Goal: Task Accomplishment & Management: Manage account settings

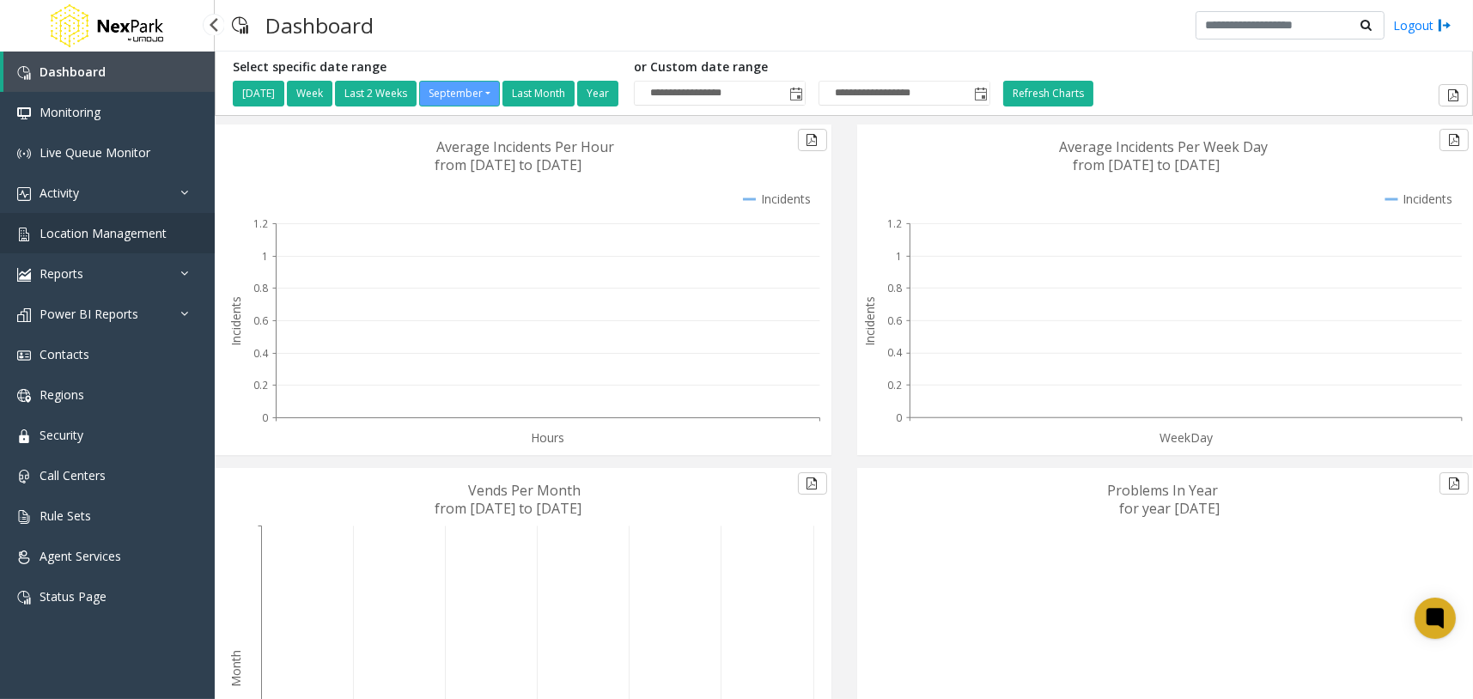
click at [88, 228] on span "Location Management" at bounding box center [103, 233] width 127 height 16
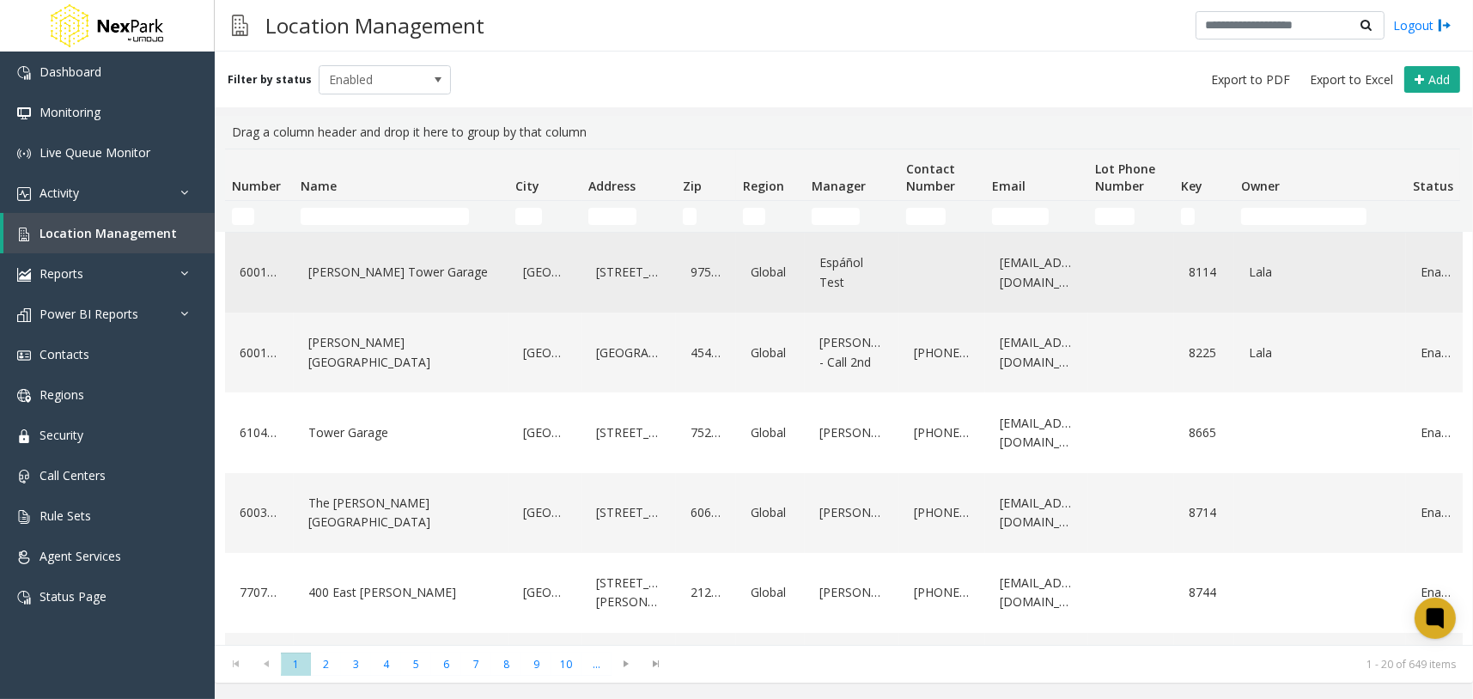
click at [346, 265] on link "[PERSON_NAME] Tower Garage" at bounding box center [401, 272] width 194 height 27
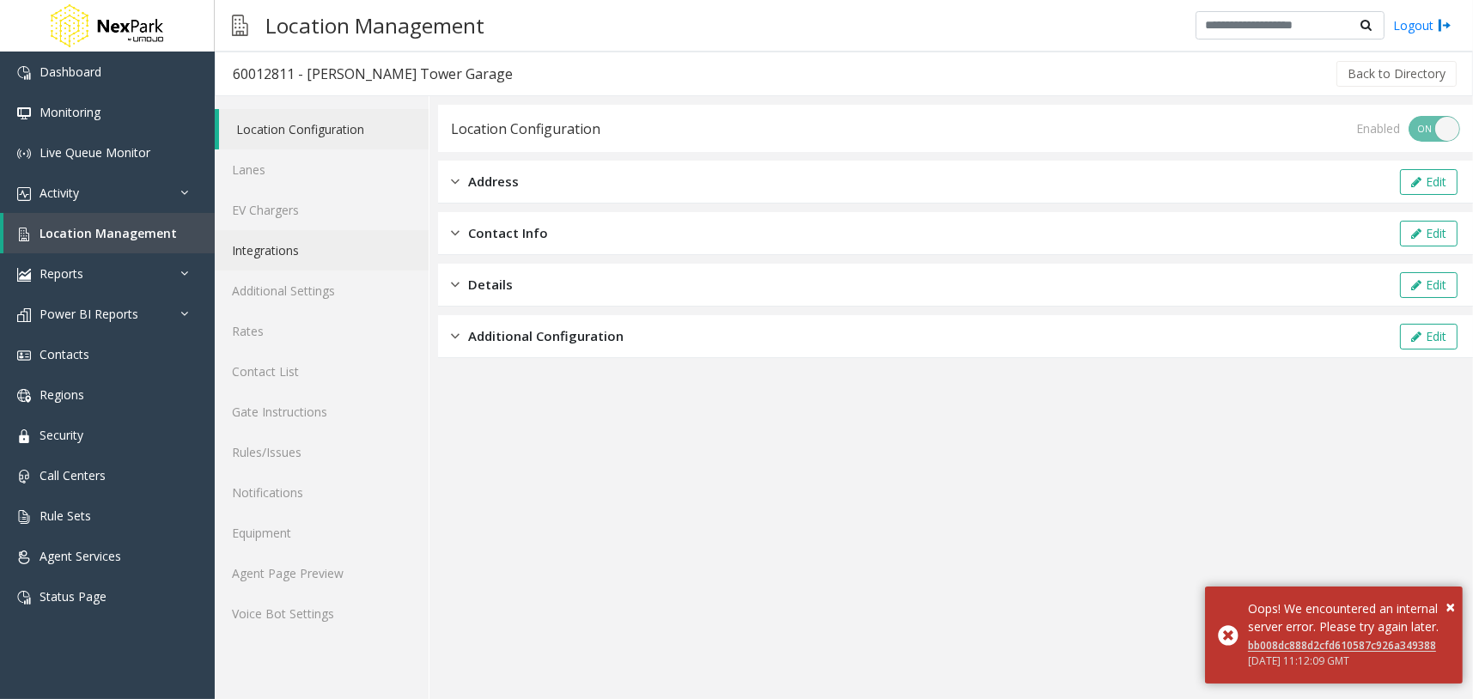
click at [356, 252] on link "Integrations" at bounding box center [322, 250] width 214 height 40
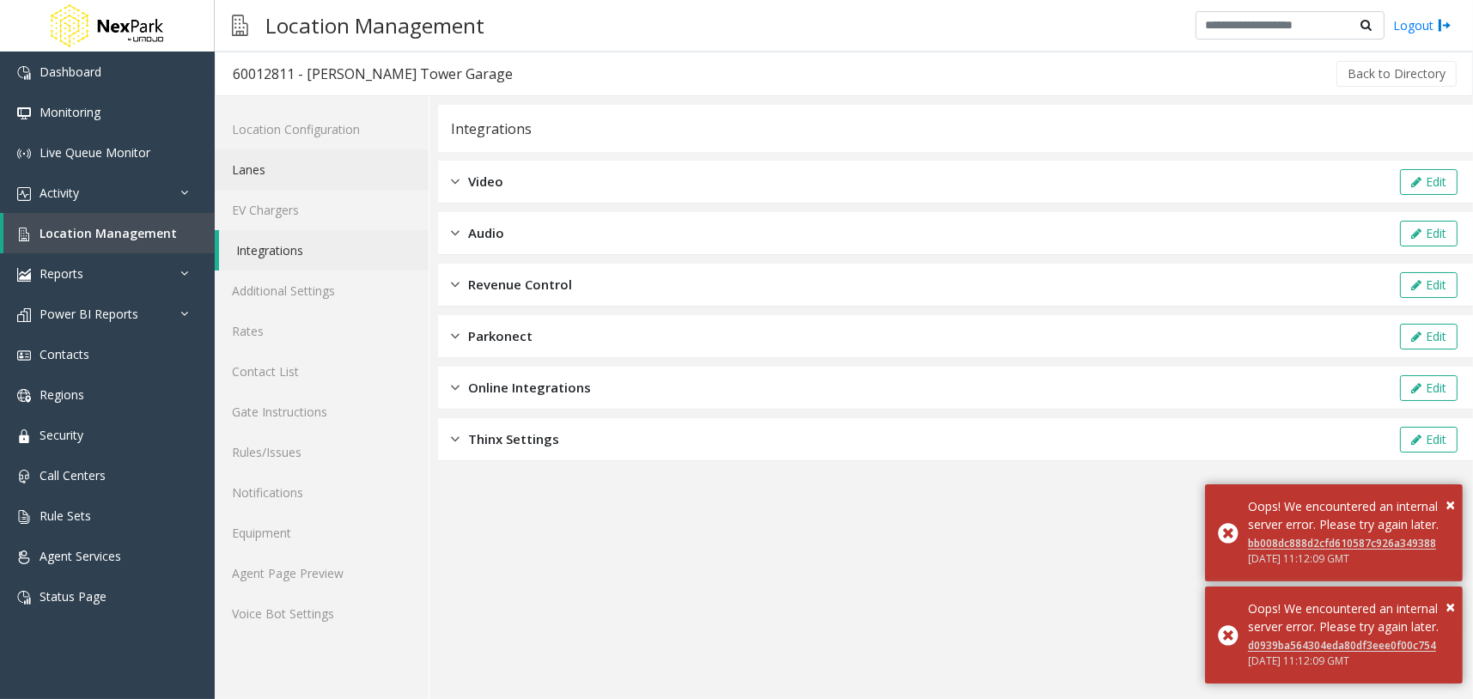
click at [376, 174] on link "Lanes" at bounding box center [322, 169] width 214 height 40
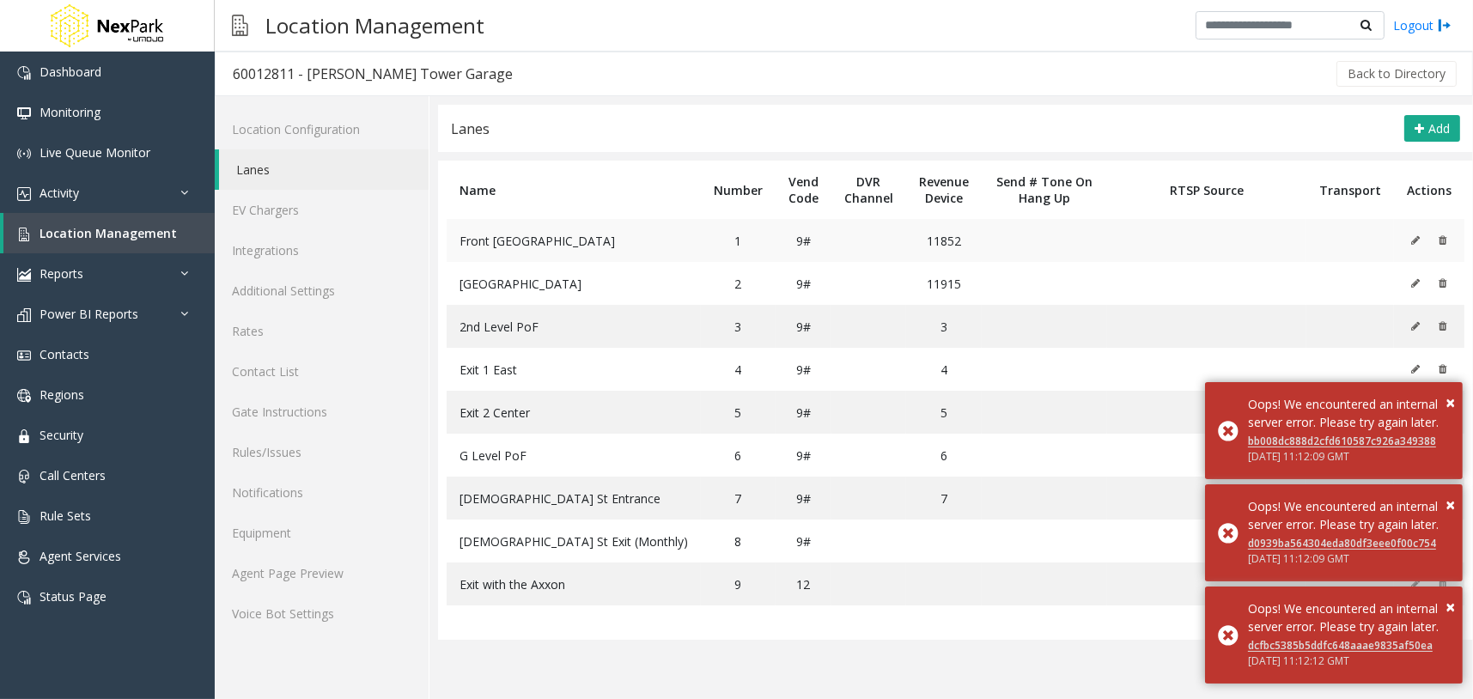
click at [1416, 240] on icon at bounding box center [1415, 240] width 9 height 10
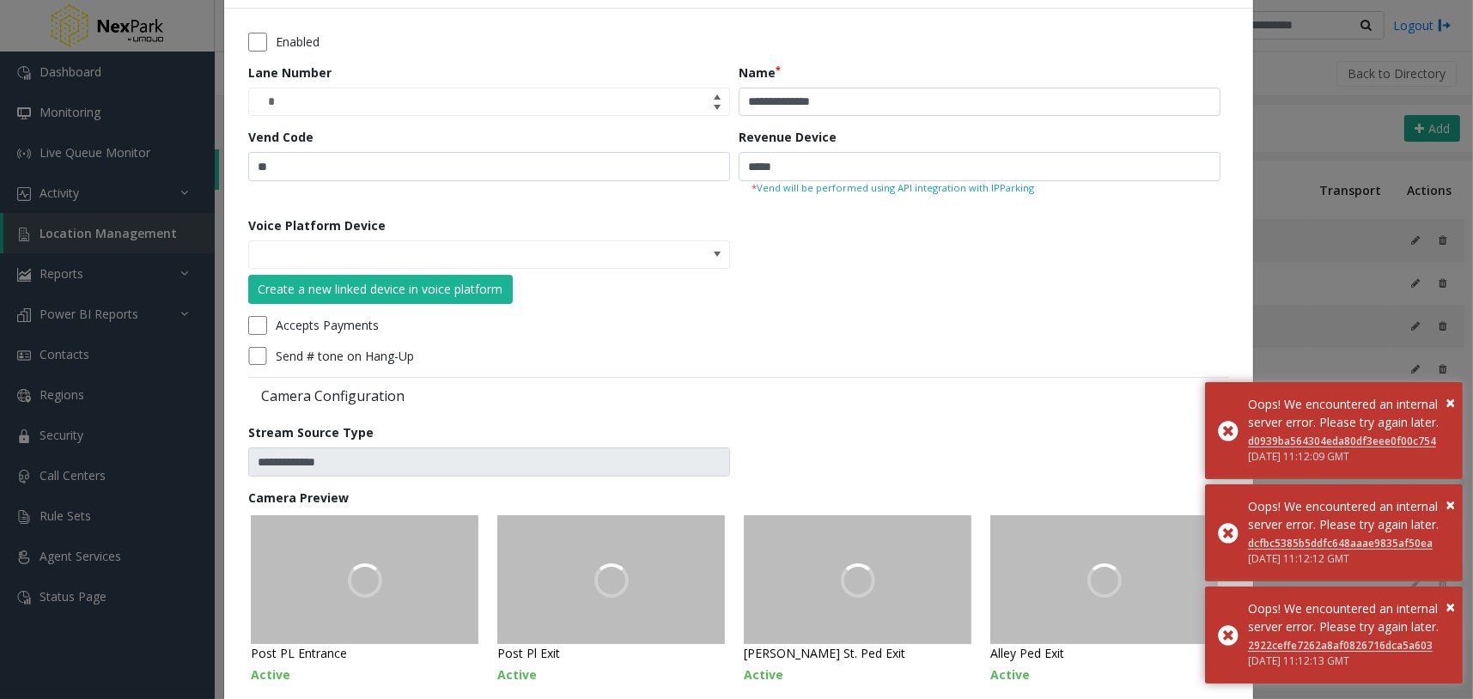
scroll to position [54, 0]
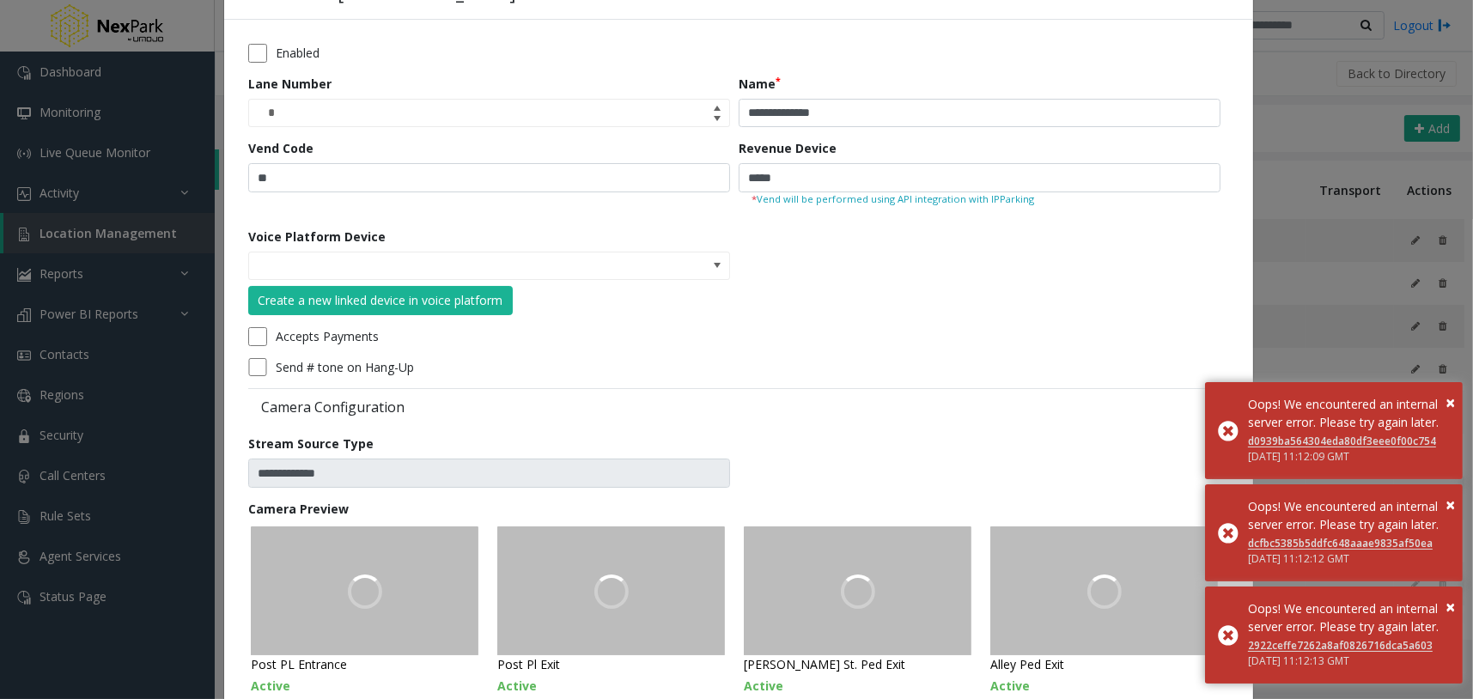
click at [1337, 94] on div "**********" at bounding box center [736, 349] width 1473 height 699
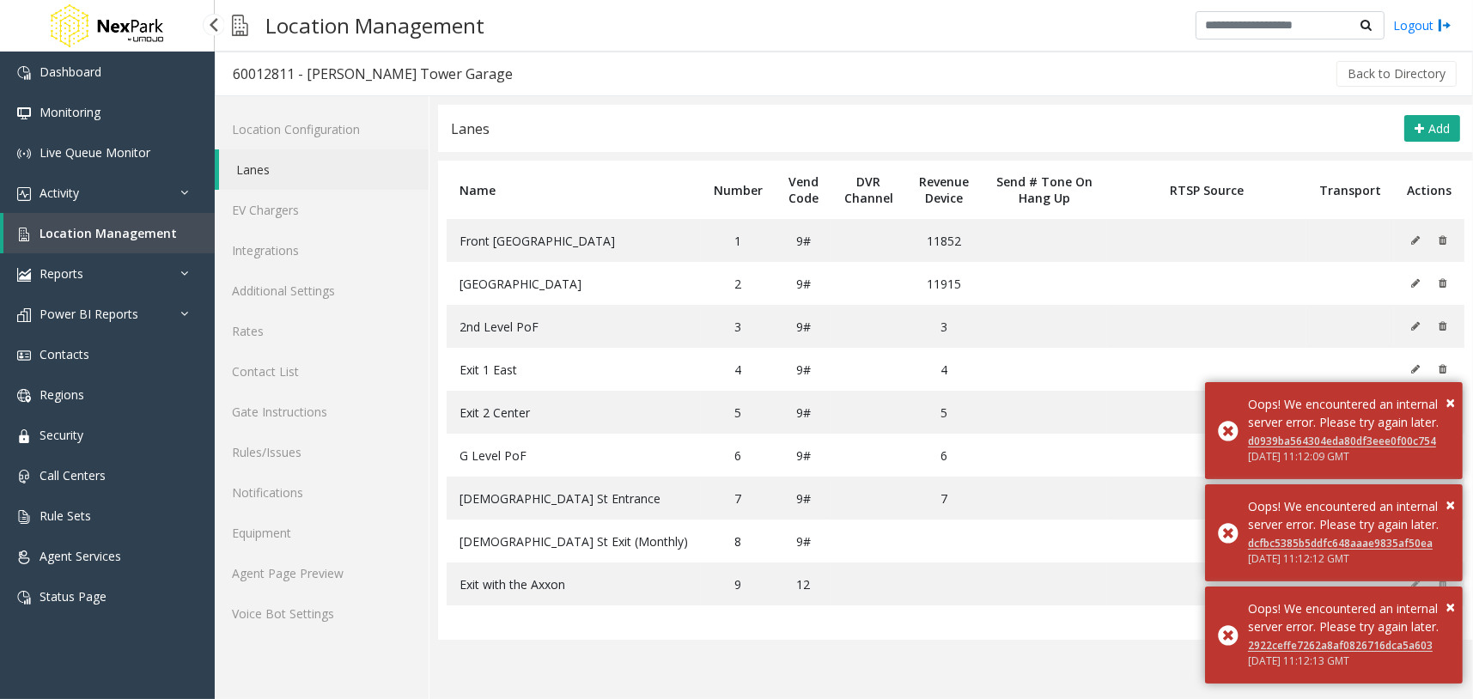
click at [150, 227] on span "Location Management" at bounding box center [108, 233] width 137 height 16
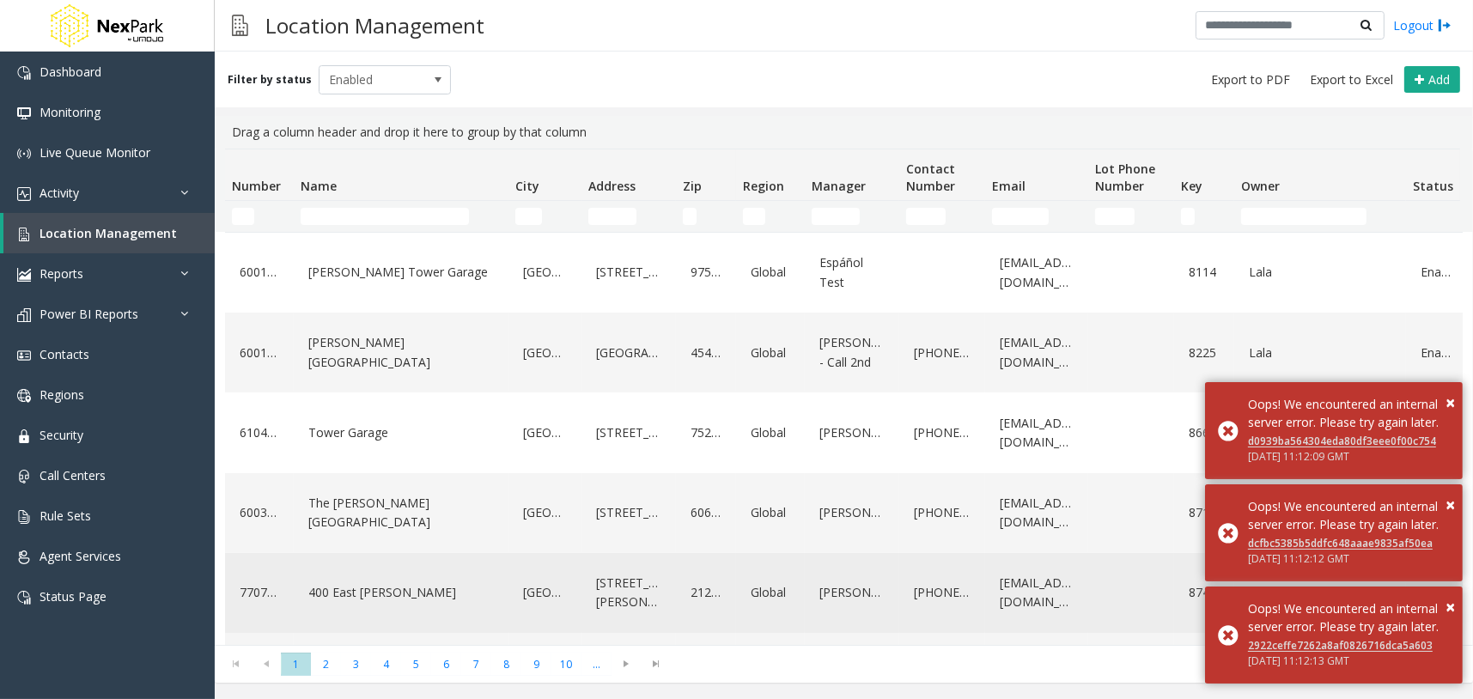
click at [356, 583] on link "400 East [PERSON_NAME]" at bounding box center [401, 592] width 194 height 27
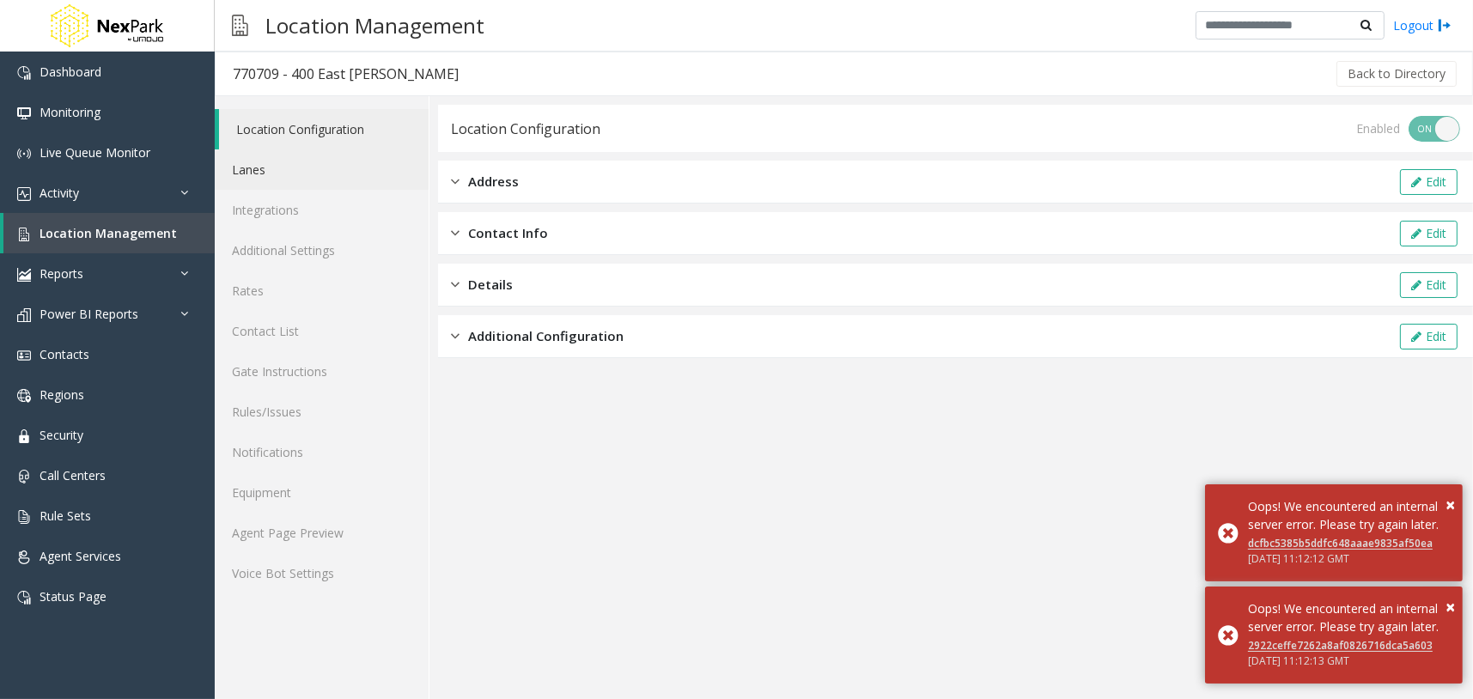
click at [324, 173] on link "Lanes" at bounding box center [322, 169] width 214 height 40
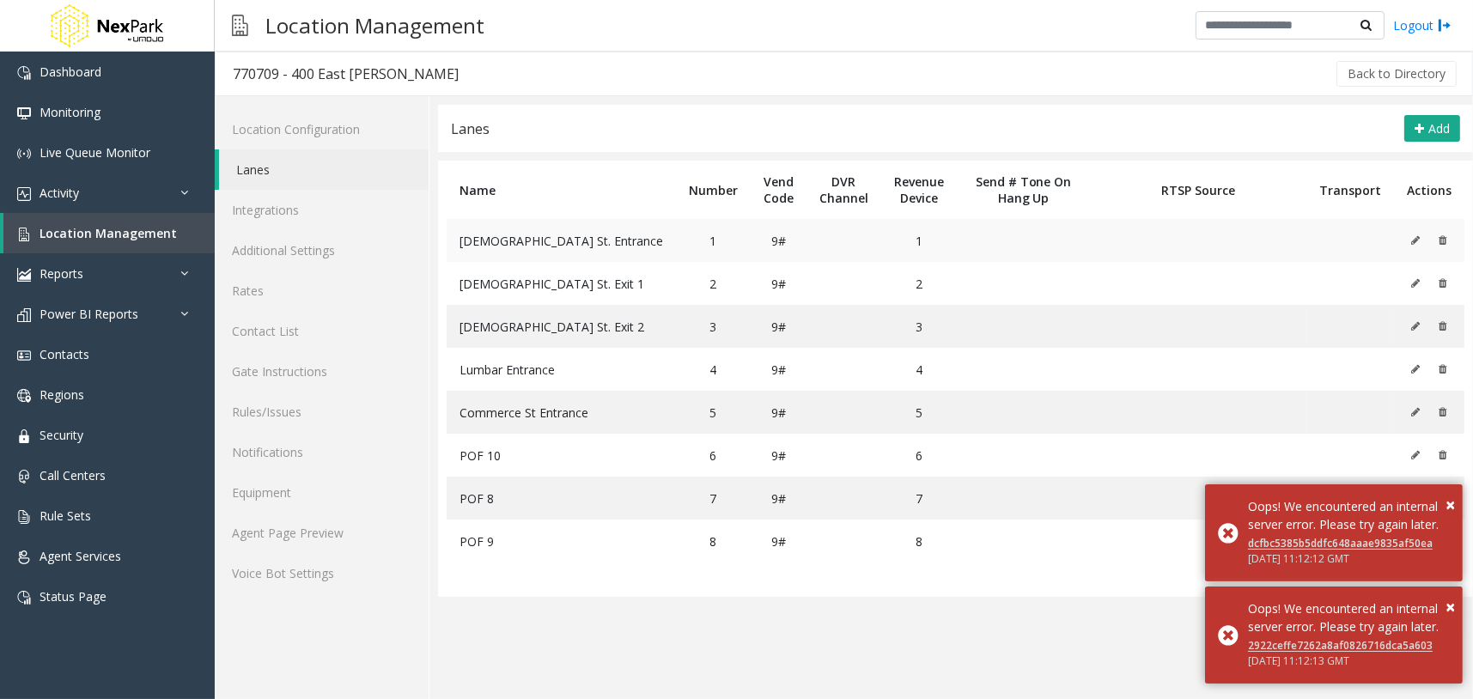
click at [1418, 247] on button at bounding box center [1419, 241] width 19 height 26
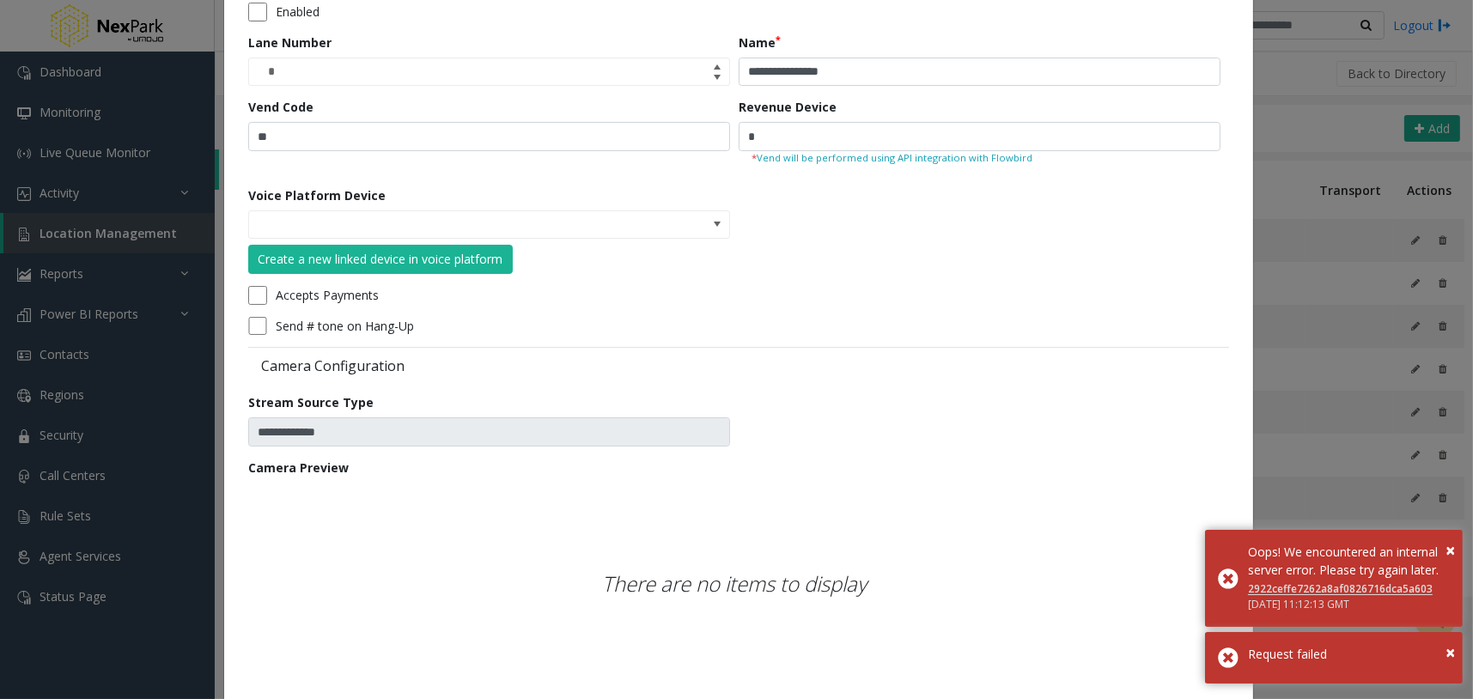
scroll to position [206, 0]
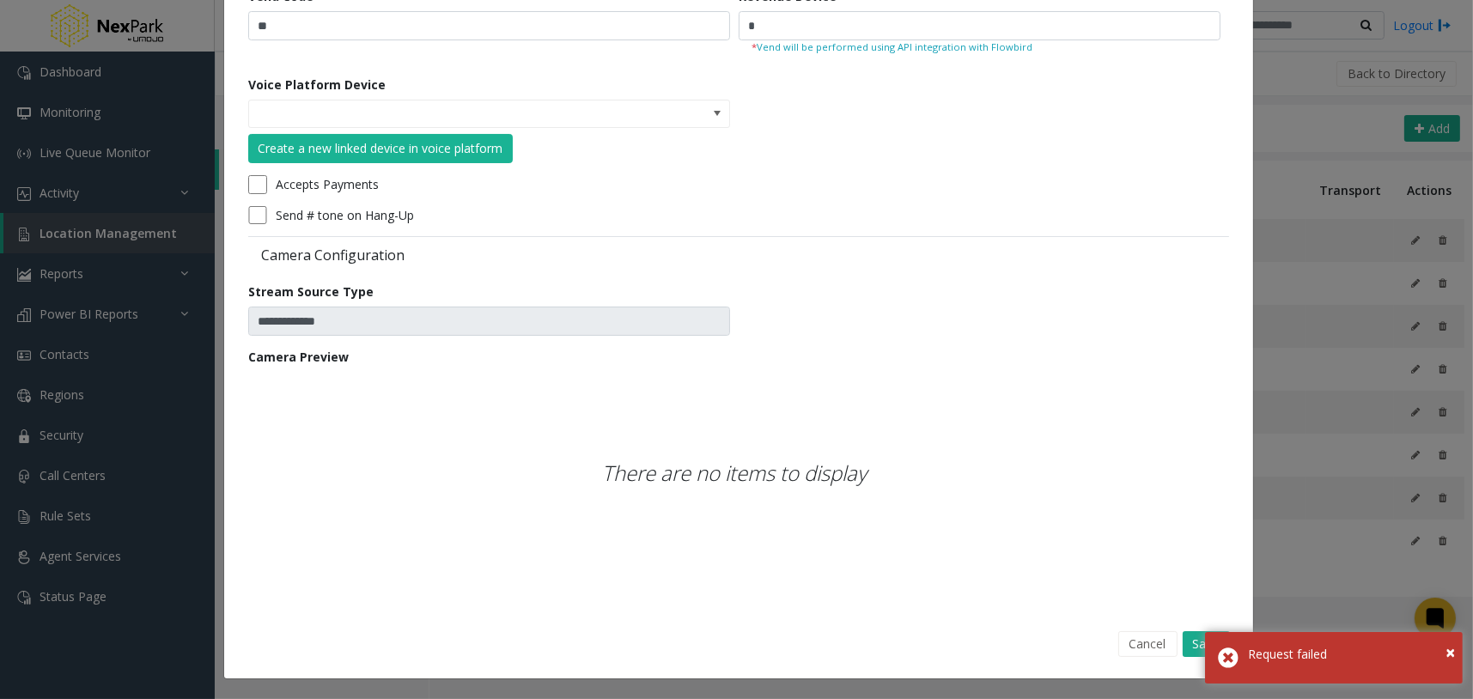
click at [1343, 136] on div "**********" at bounding box center [736, 349] width 1473 height 699
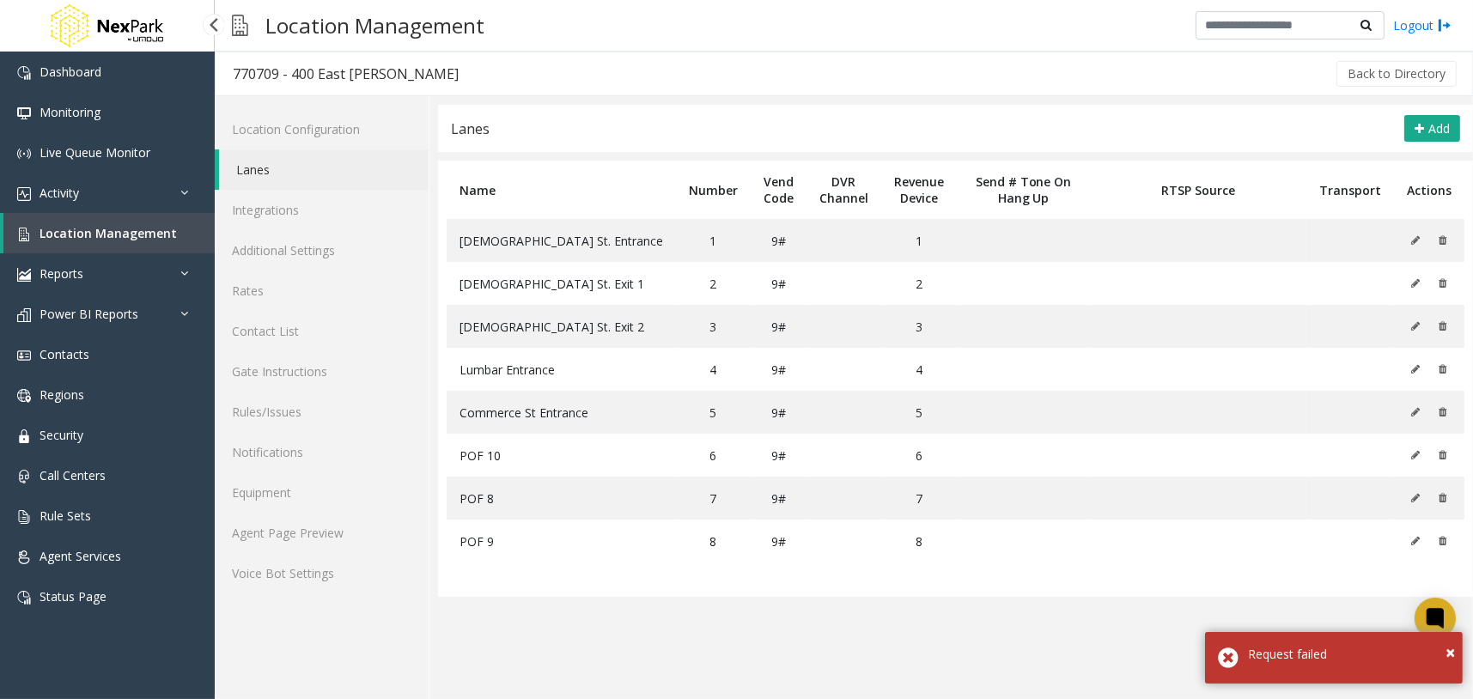
click at [161, 220] on link "Location Management" at bounding box center [108, 233] width 211 height 40
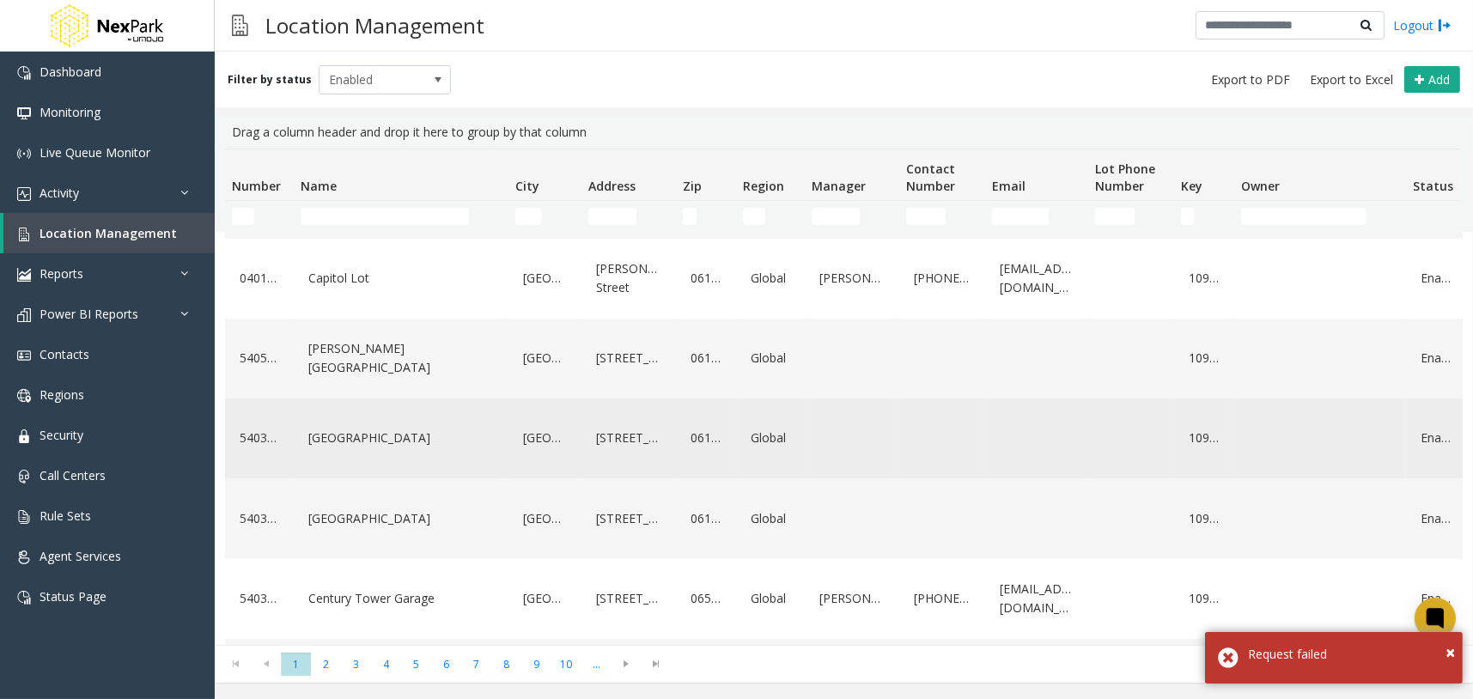
scroll to position [1203, 0]
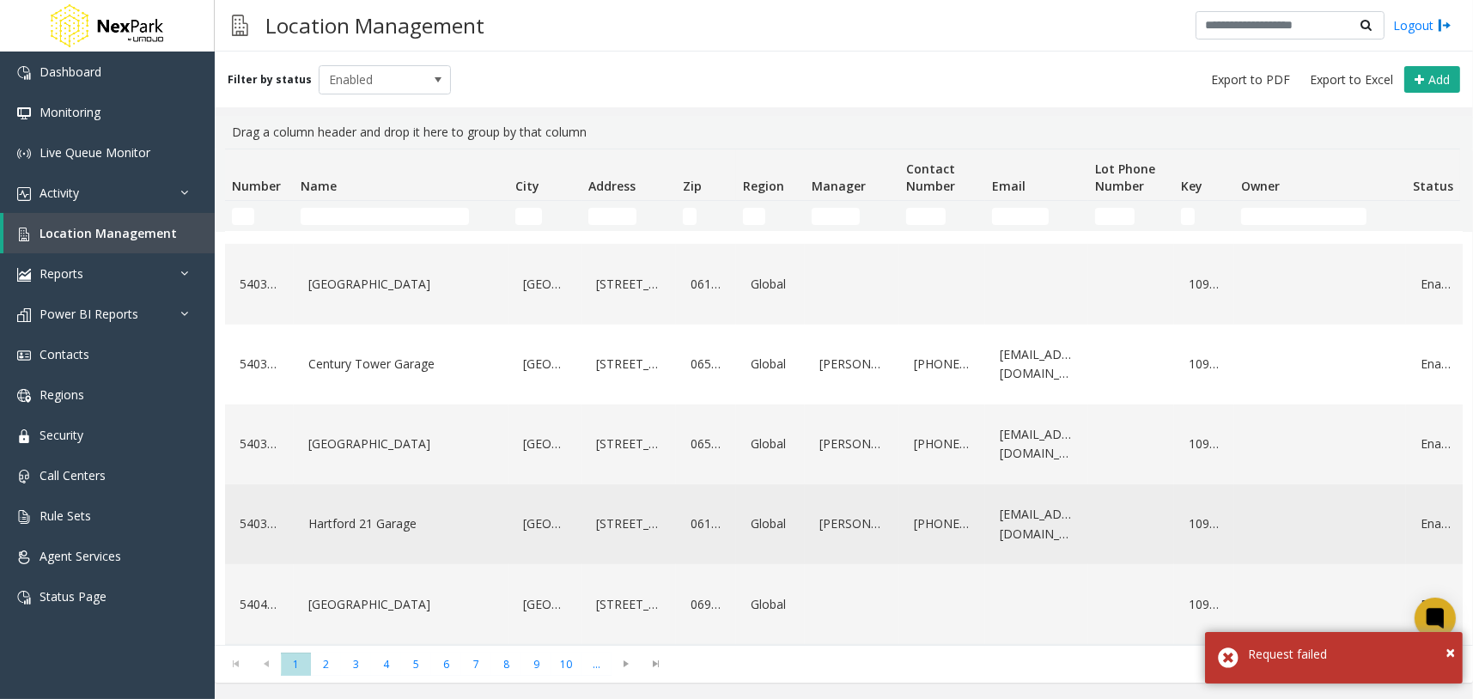
click at [390, 510] on link "Hartford 21 Garage" at bounding box center [401, 523] width 194 height 27
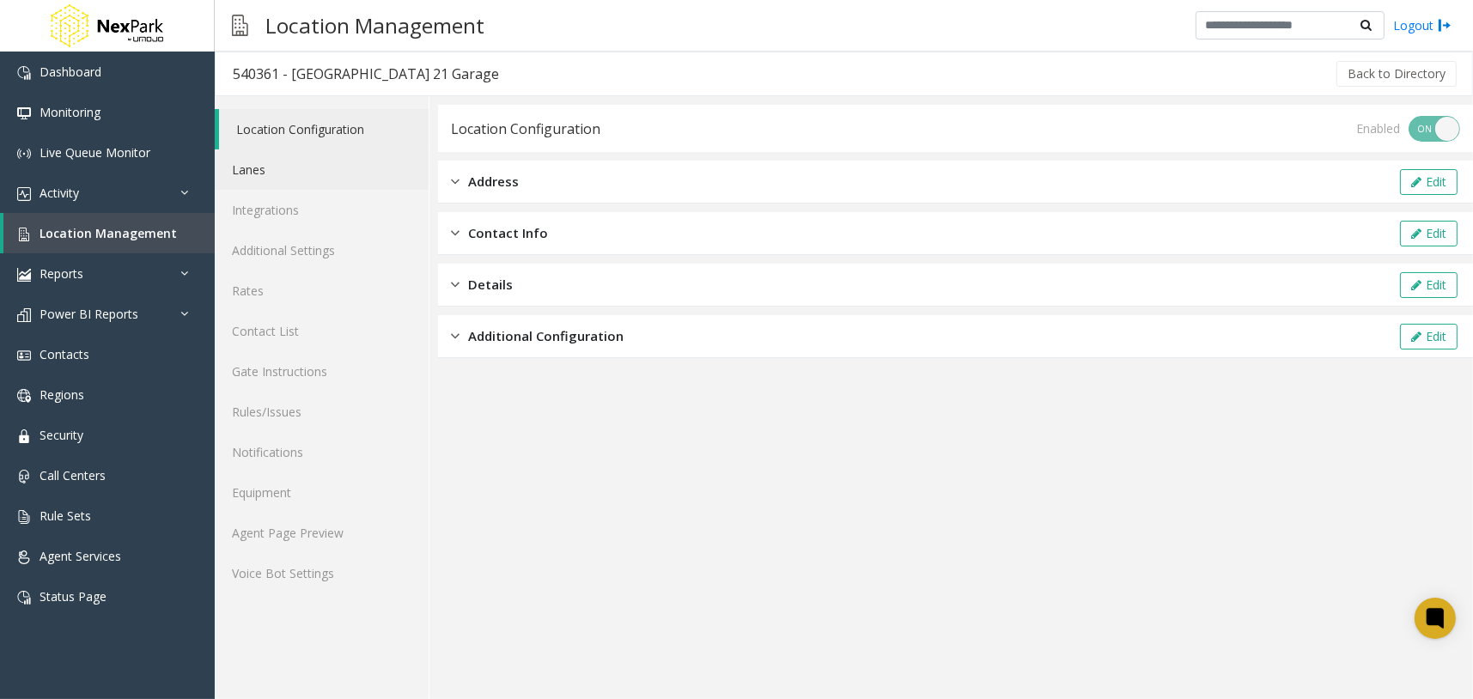
click at [318, 168] on link "Lanes" at bounding box center [322, 169] width 214 height 40
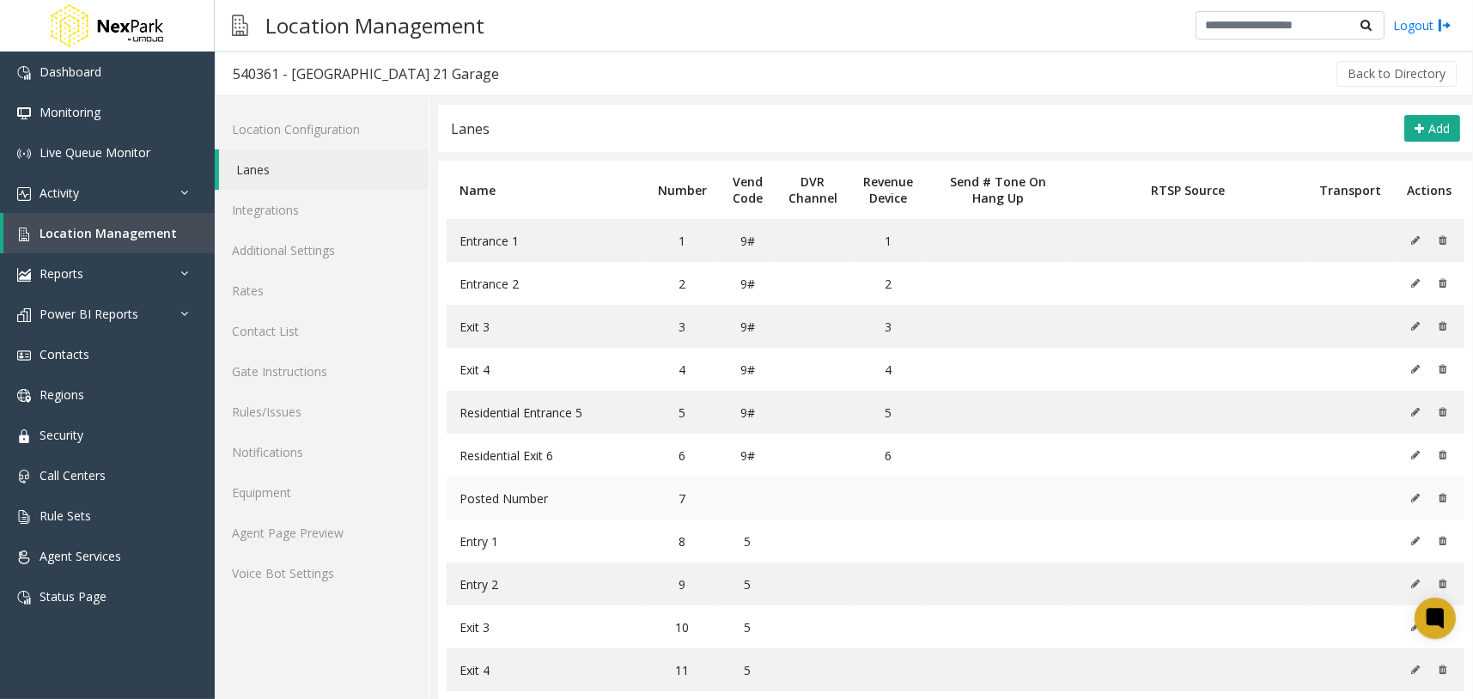
click at [515, 481] on td "Posted Number" at bounding box center [546, 498] width 198 height 43
click at [512, 504] on td "Posted Number" at bounding box center [546, 498] width 198 height 43
click at [1411, 239] on icon at bounding box center [1415, 240] width 9 height 10
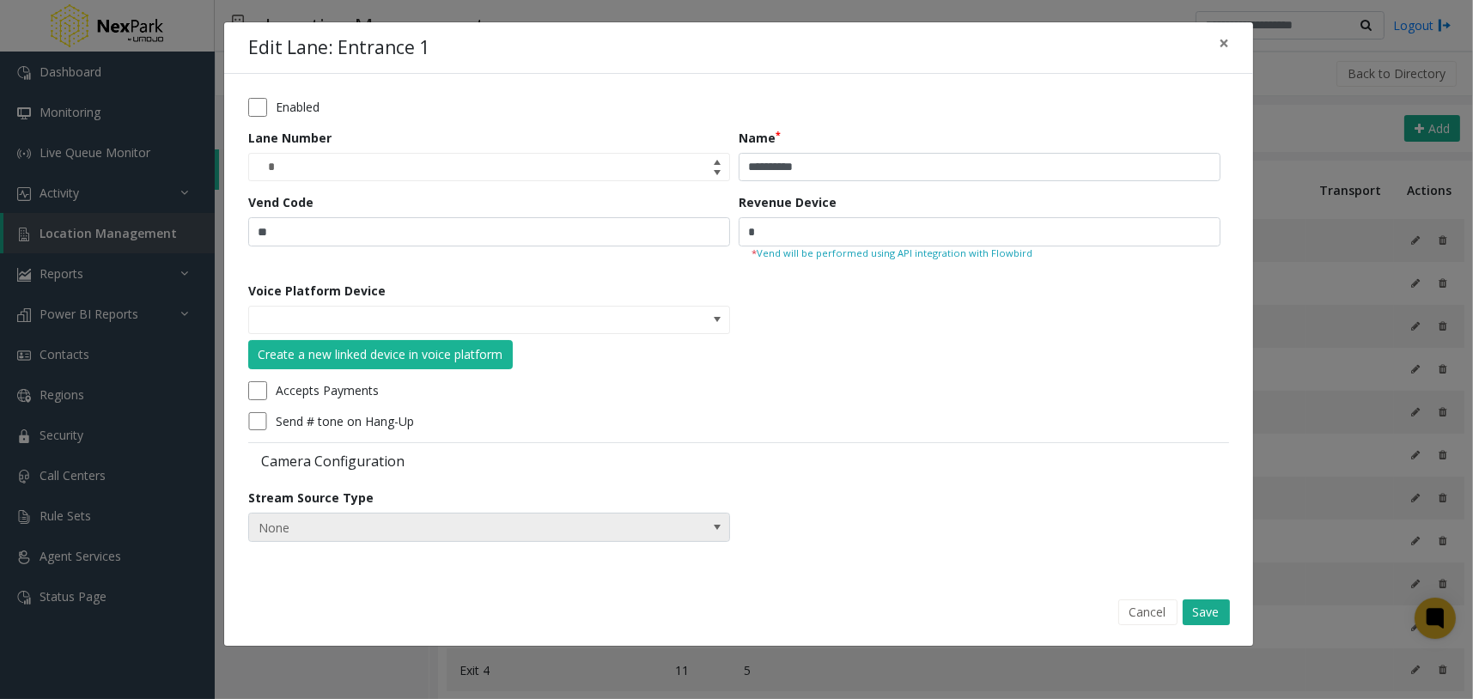
click at [580, 515] on span "None" at bounding box center [441, 527] width 384 height 27
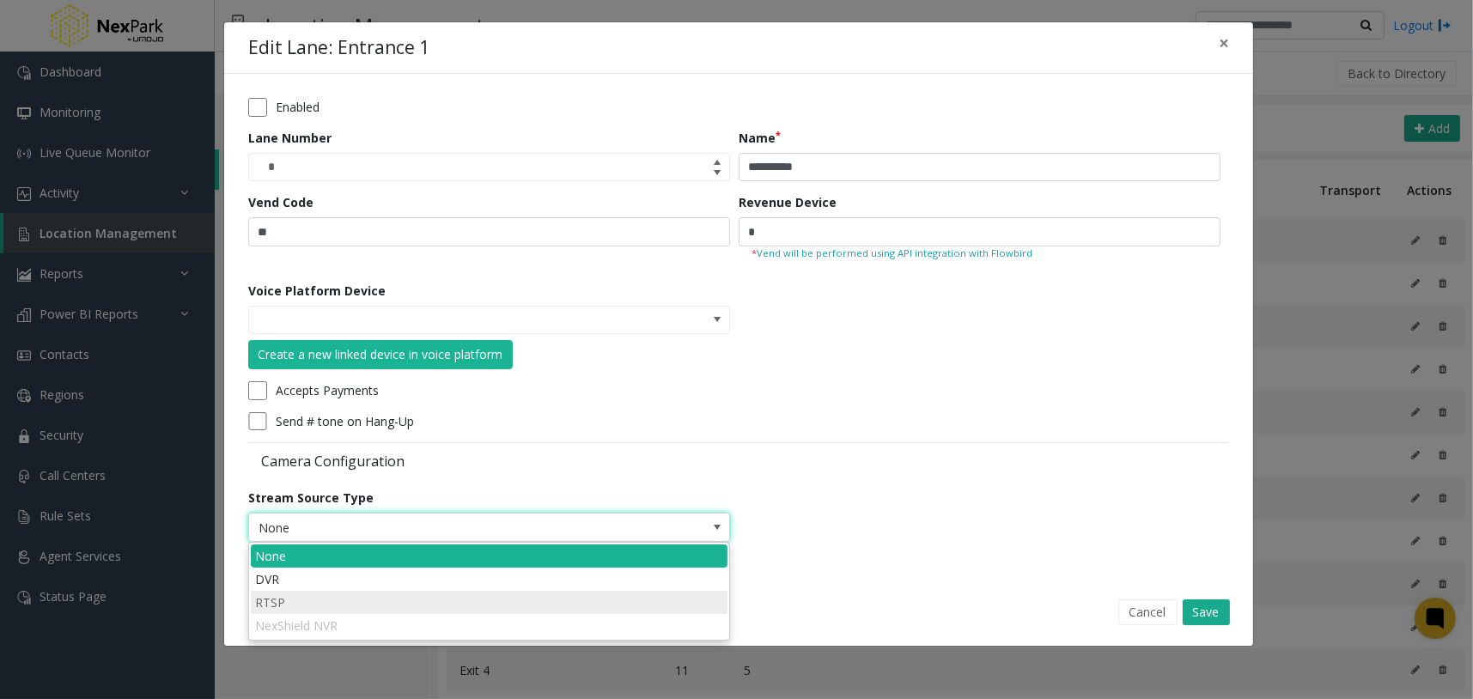
click at [318, 602] on li "RTSP" at bounding box center [489, 602] width 477 height 23
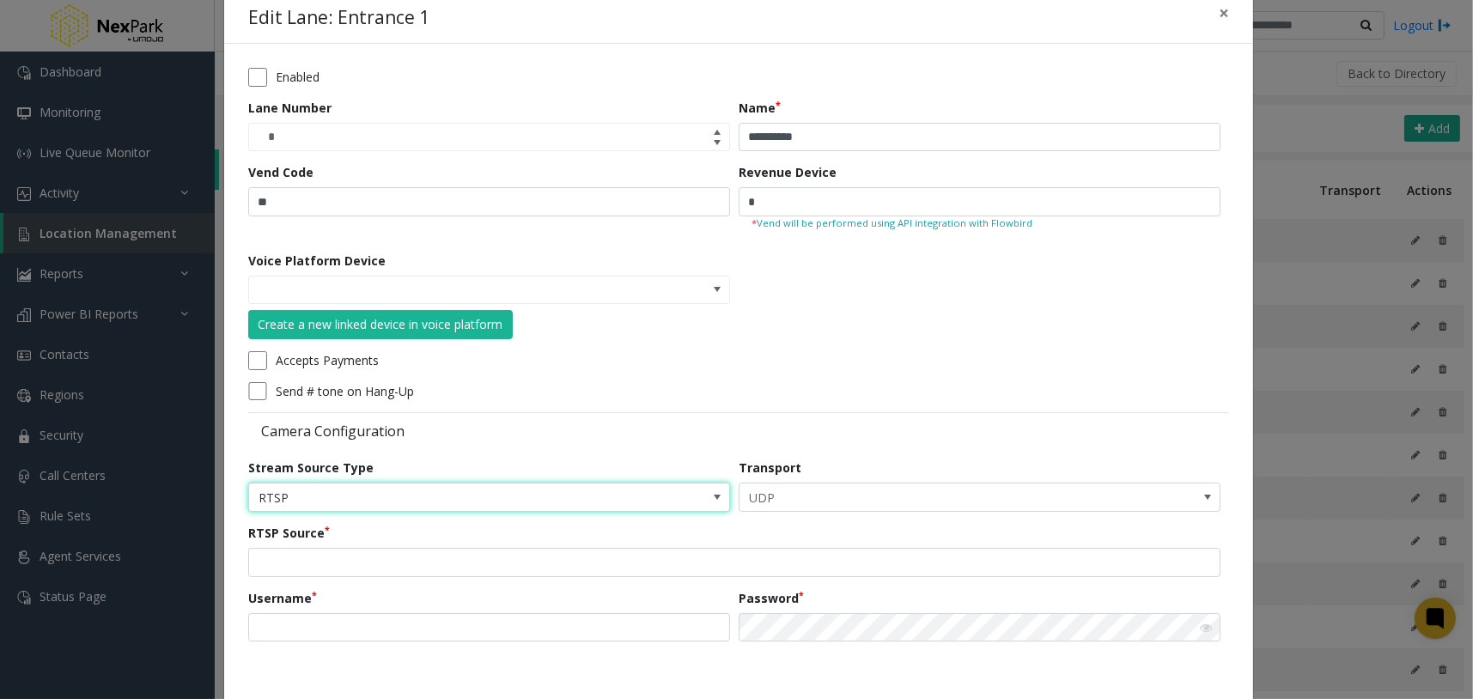
scroll to position [98, 0]
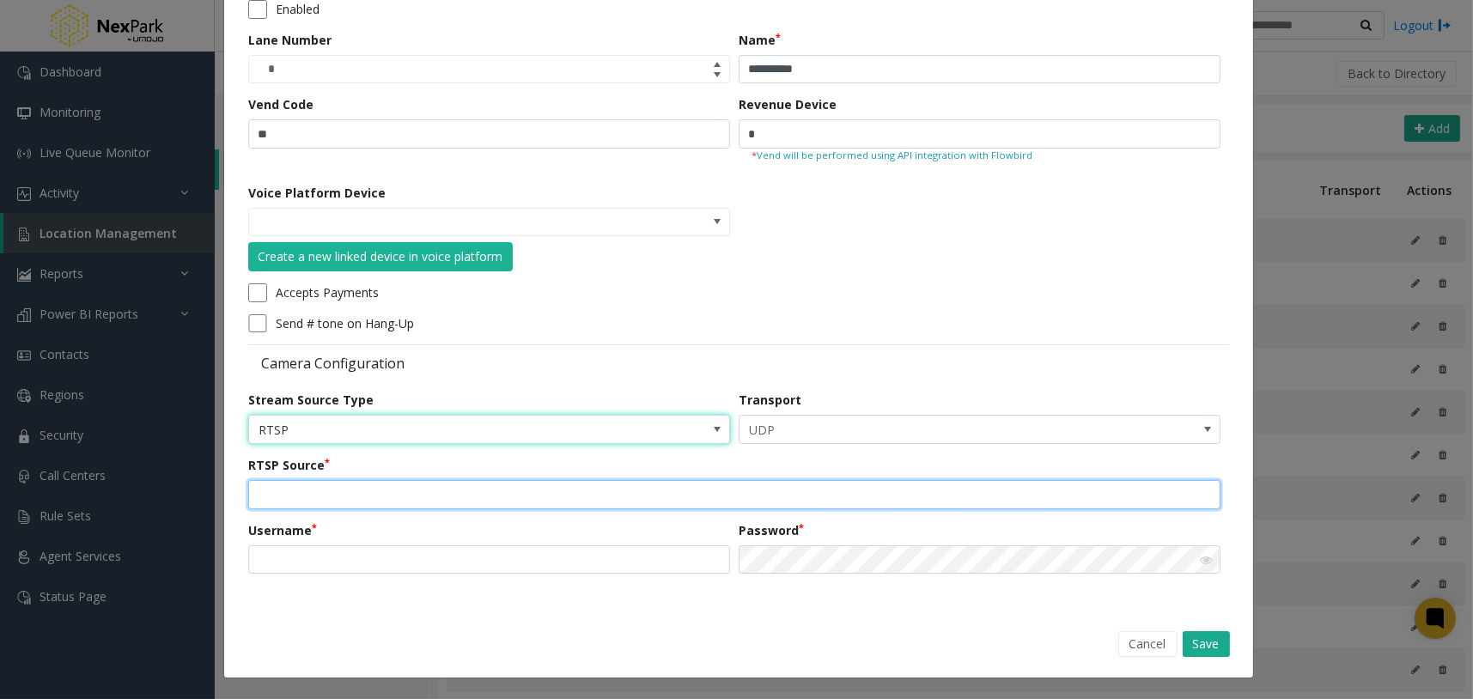
click at [758, 486] on input "text" at bounding box center [734, 494] width 972 height 29
